Goal: Transaction & Acquisition: Purchase product/service

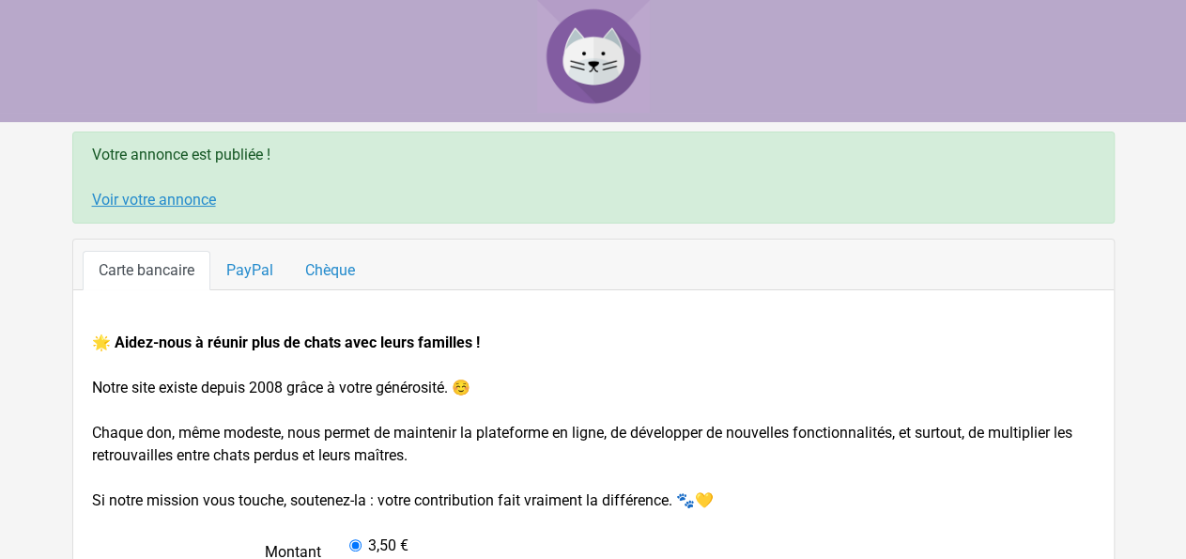
click at [157, 204] on link "Voir votre annonce" at bounding box center [154, 200] width 124 height 18
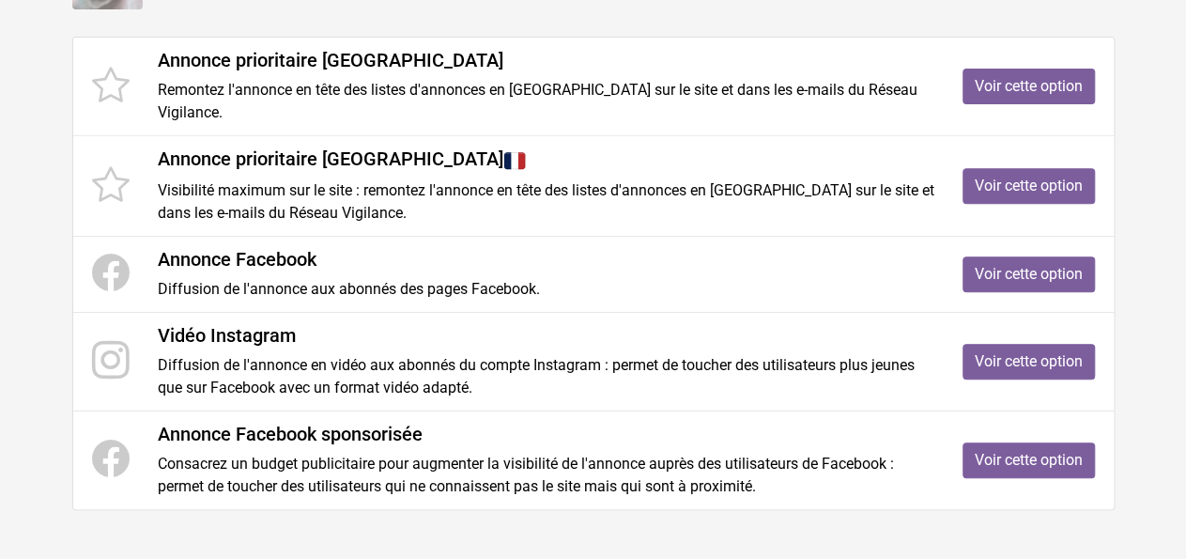
scroll to position [293, 0]
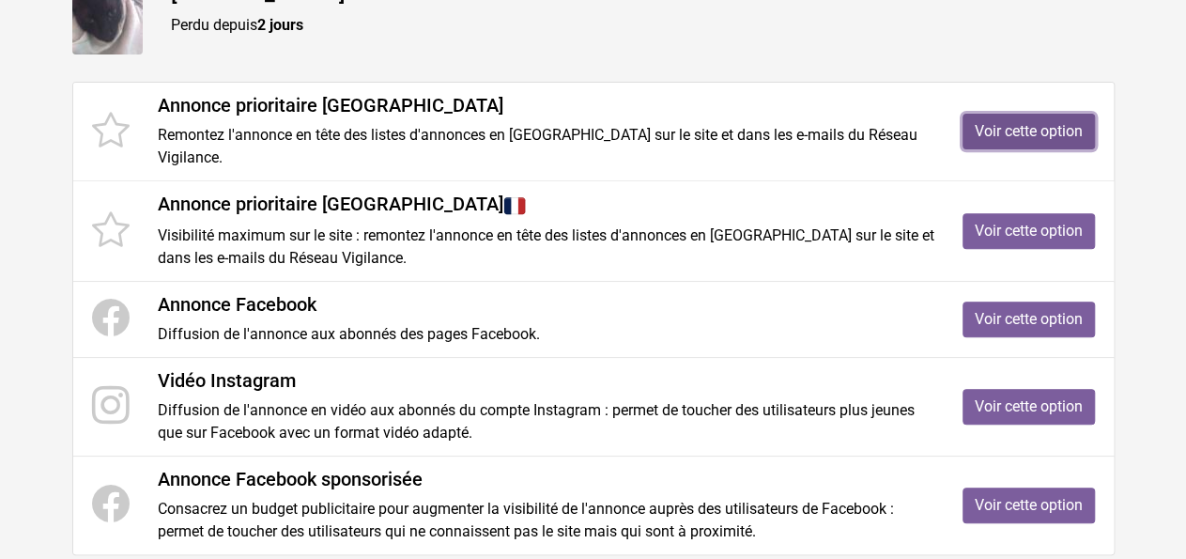
click at [1022, 117] on link "Voir cette option" at bounding box center [1029, 132] width 132 height 36
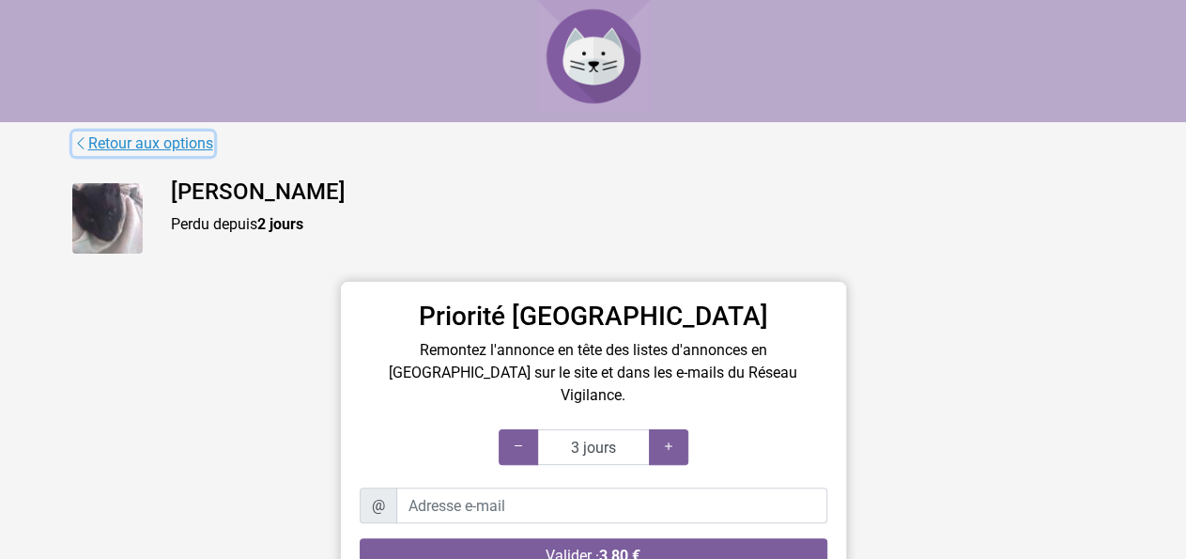
click at [168, 142] on link "Retour aux options" at bounding box center [143, 143] width 142 height 24
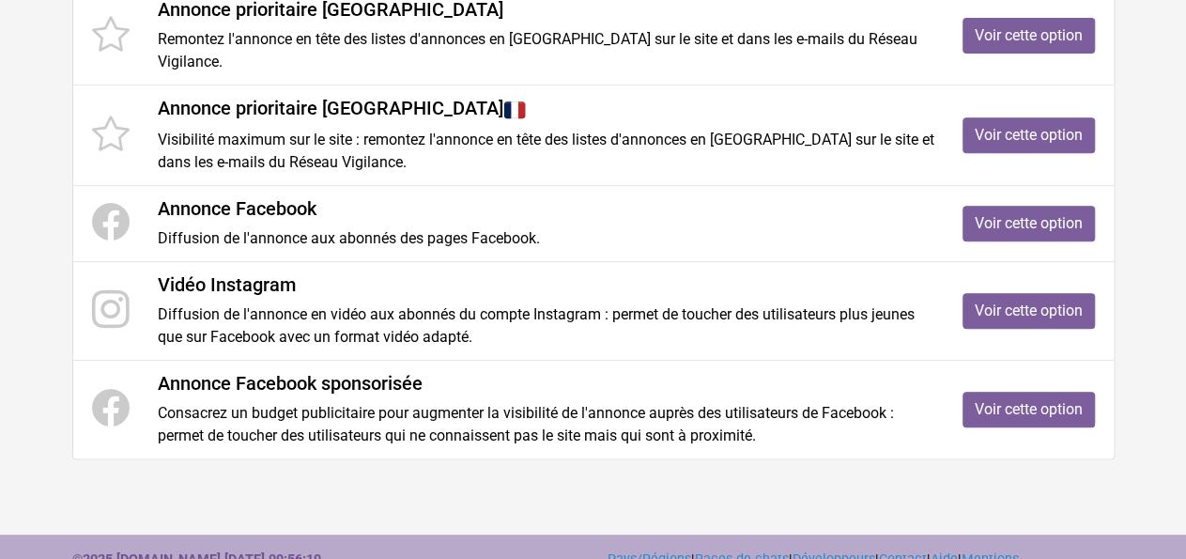
scroll to position [391, 0]
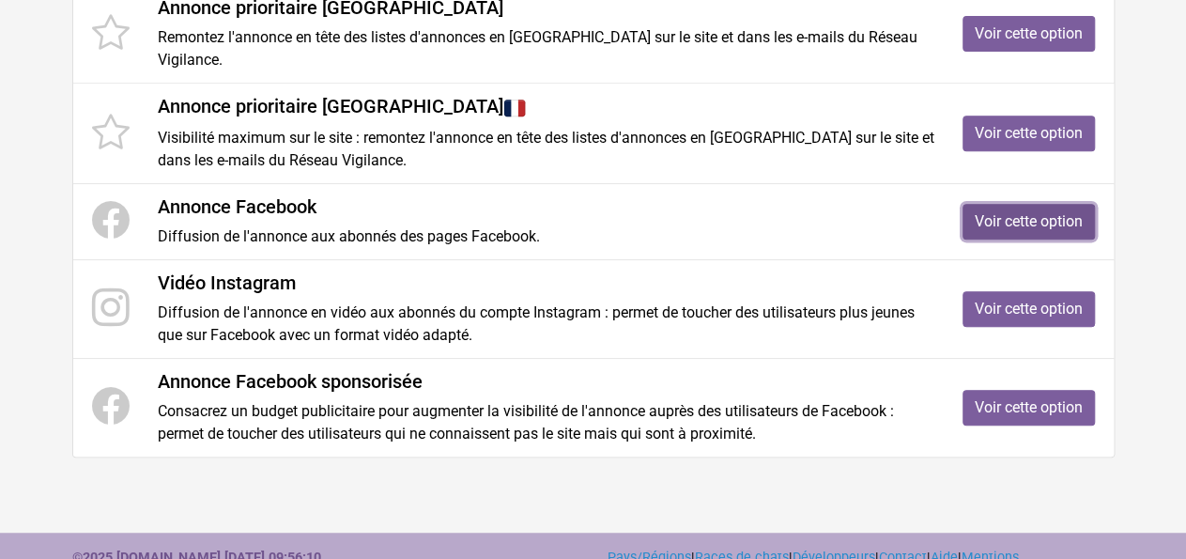
click at [1028, 204] on link "Voir cette option" at bounding box center [1029, 222] width 132 height 36
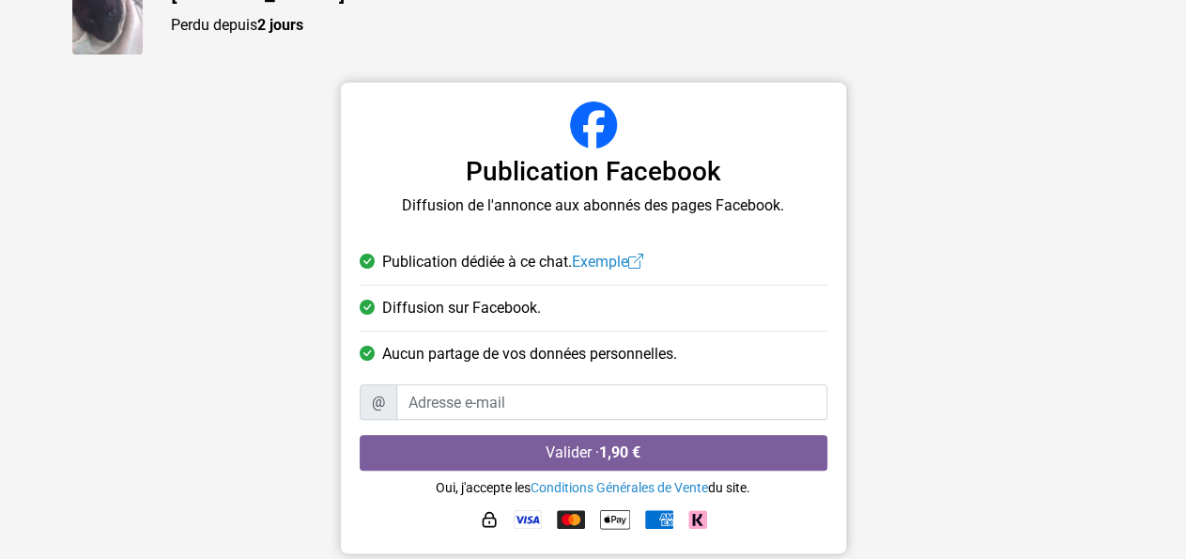
scroll to position [200, 0]
click at [603, 258] on link "Exemple" at bounding box center [607, 261] width 71 height 18
